Goal: Navigation & Orientation: Find specific page/section

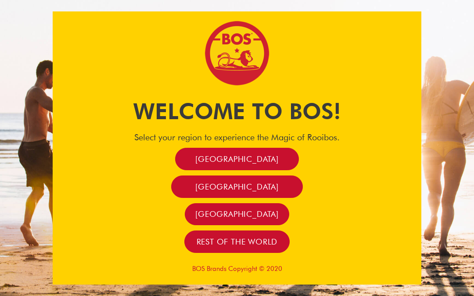
click at [199, 246] on span "Rest of the world" at bounding box center [237, 241] width 81 height 10
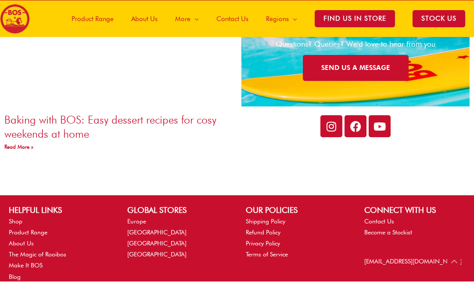
scroll to position [1561, 0]
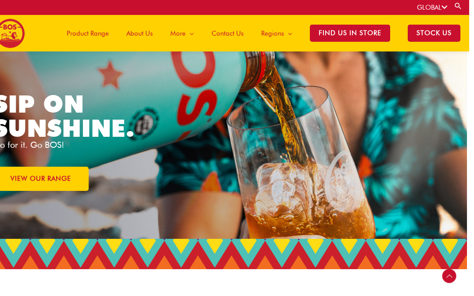
scroll to position [0, 2]
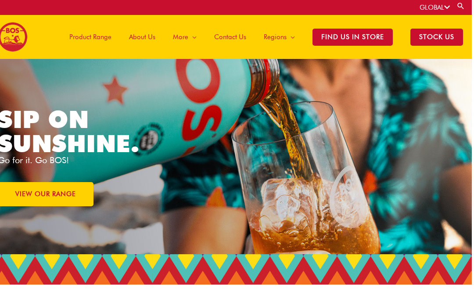
click at [436, 5] on link "GLOBAL" at bounding box center [435, 8] width 30 height 8
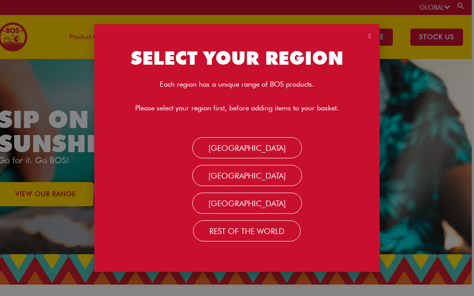
click at [448, 7] on div "SELECT YOUR REGION Each region has a unique range of BOS products. Please selec…" at bounding box center [237, 148] width 474 height 296
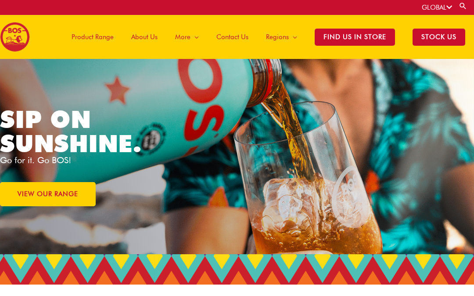
click at [439, 10] on link "GLOBAL" at bounding box center [437, 8] width 30 height 8
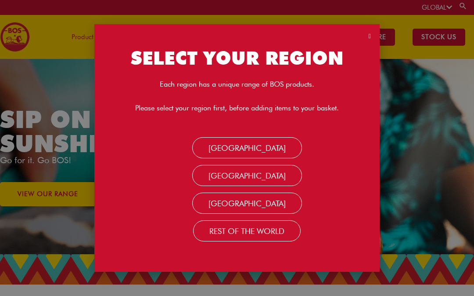
click at [286, 228] on link "Rest Of the World" at bounding box center [247, 230] width 108 height 21
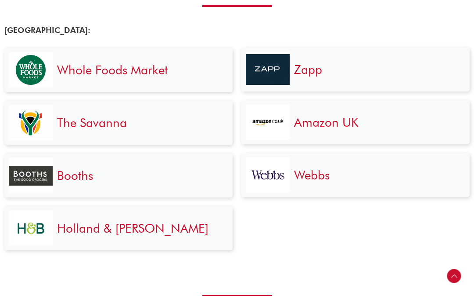
scroll to position [1830, 0]
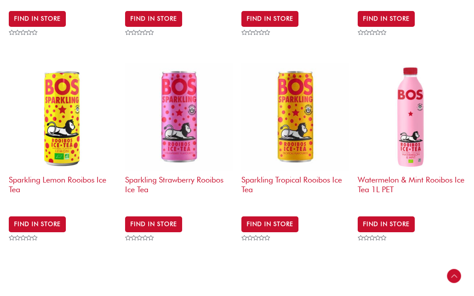
scroll to position [1103, 0]
